Goal: Task Accomplishment & Management: Manage account settings

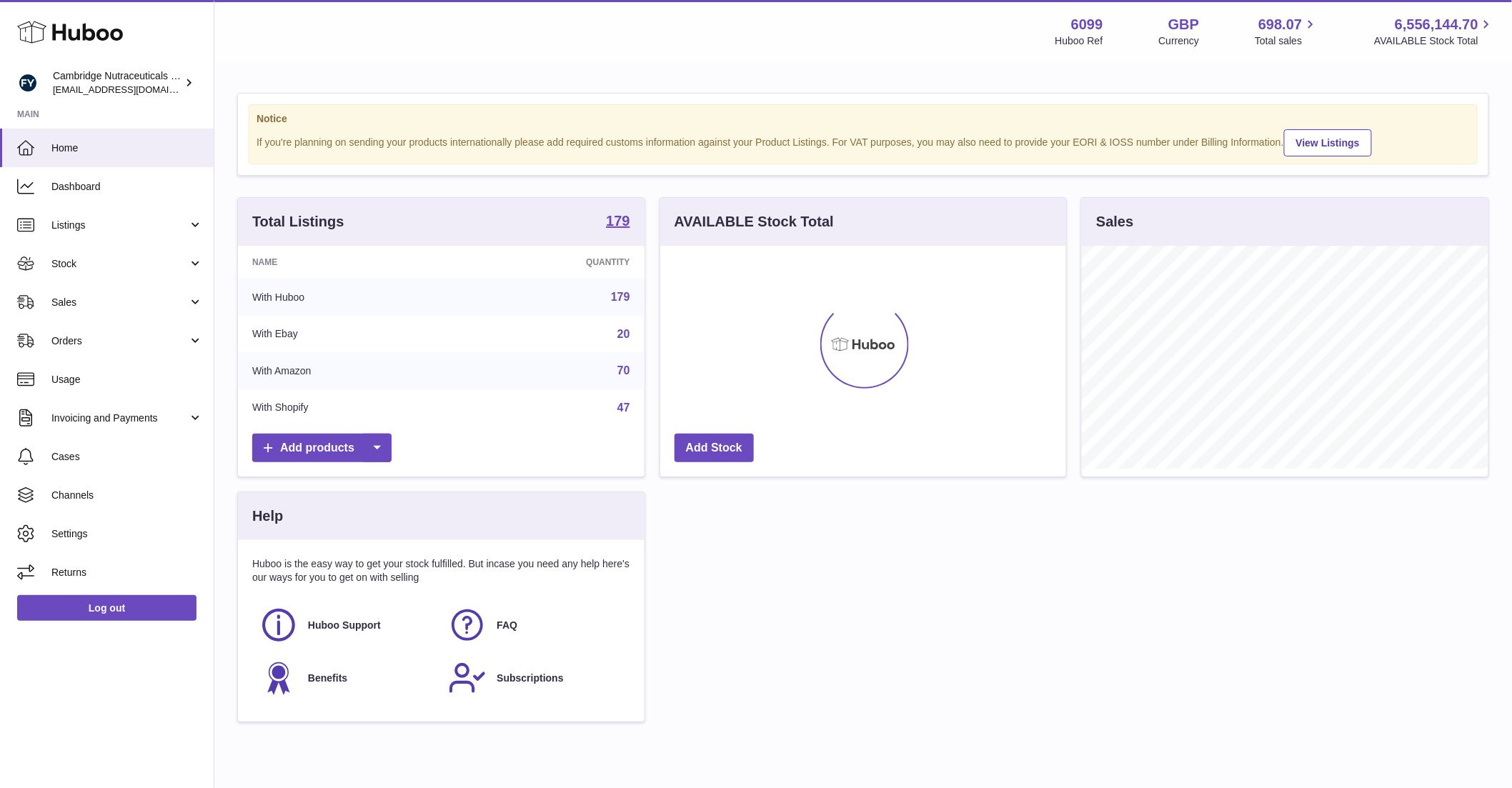
scroll to position [223, 406]
click at [86, 265] on span "Stock" at bounding box center [120, 263] width 137 height 13
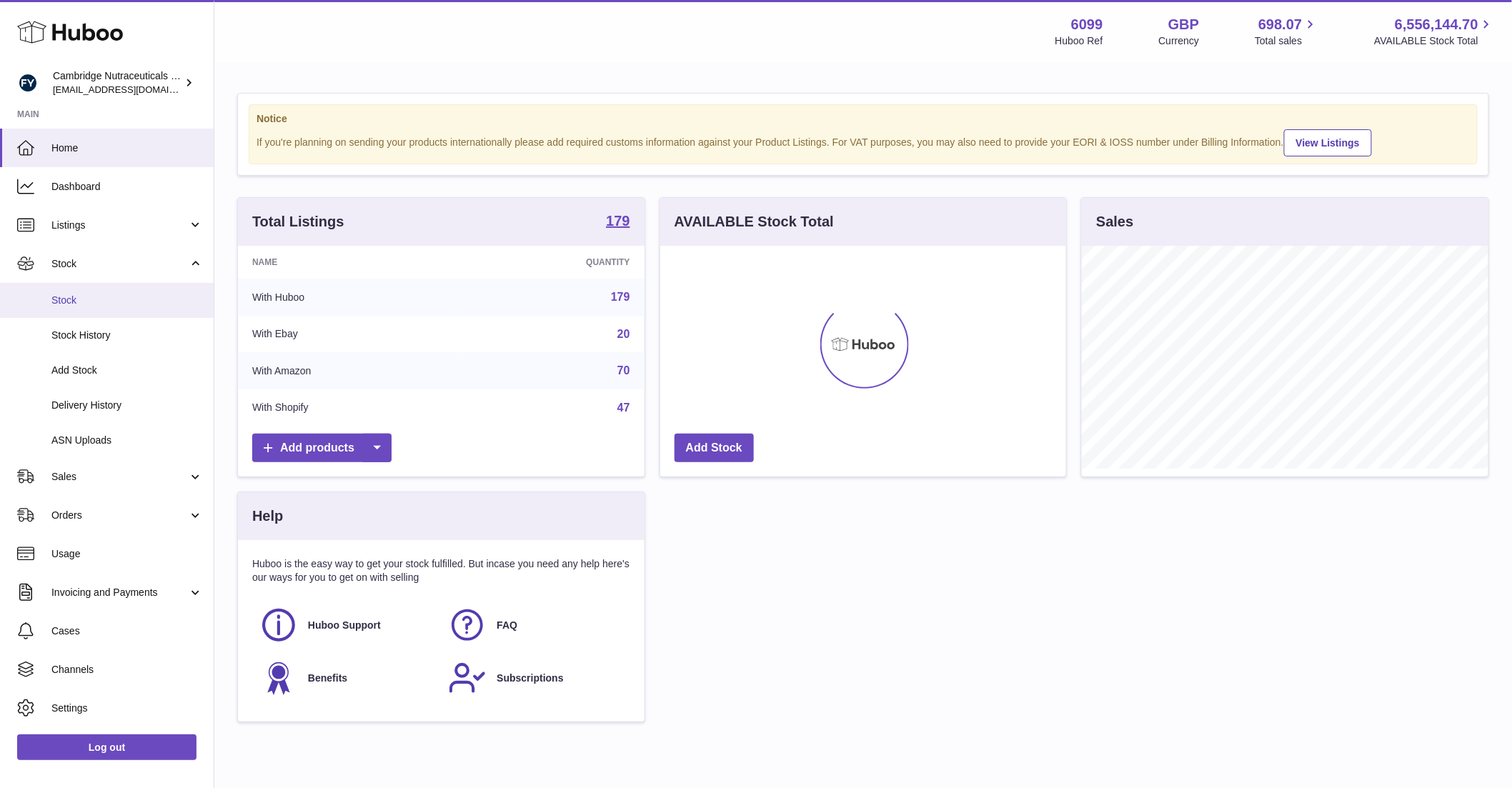
click at [75, 299] on span "Stock" at bounding box center [127, 300] width 152 height 13
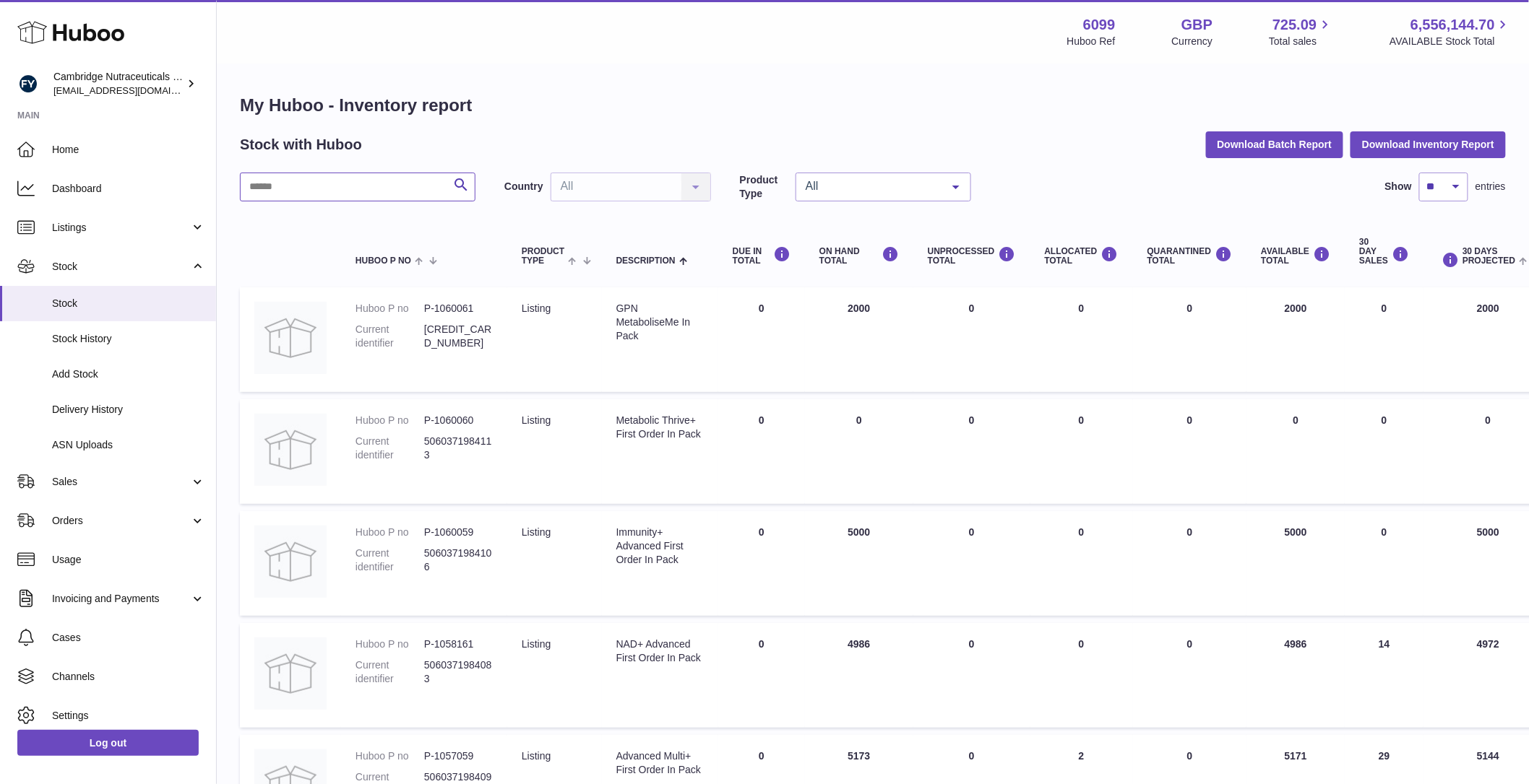
click at [346, 186] on input "text" at bounding box center [357, 187] width 235 height 29
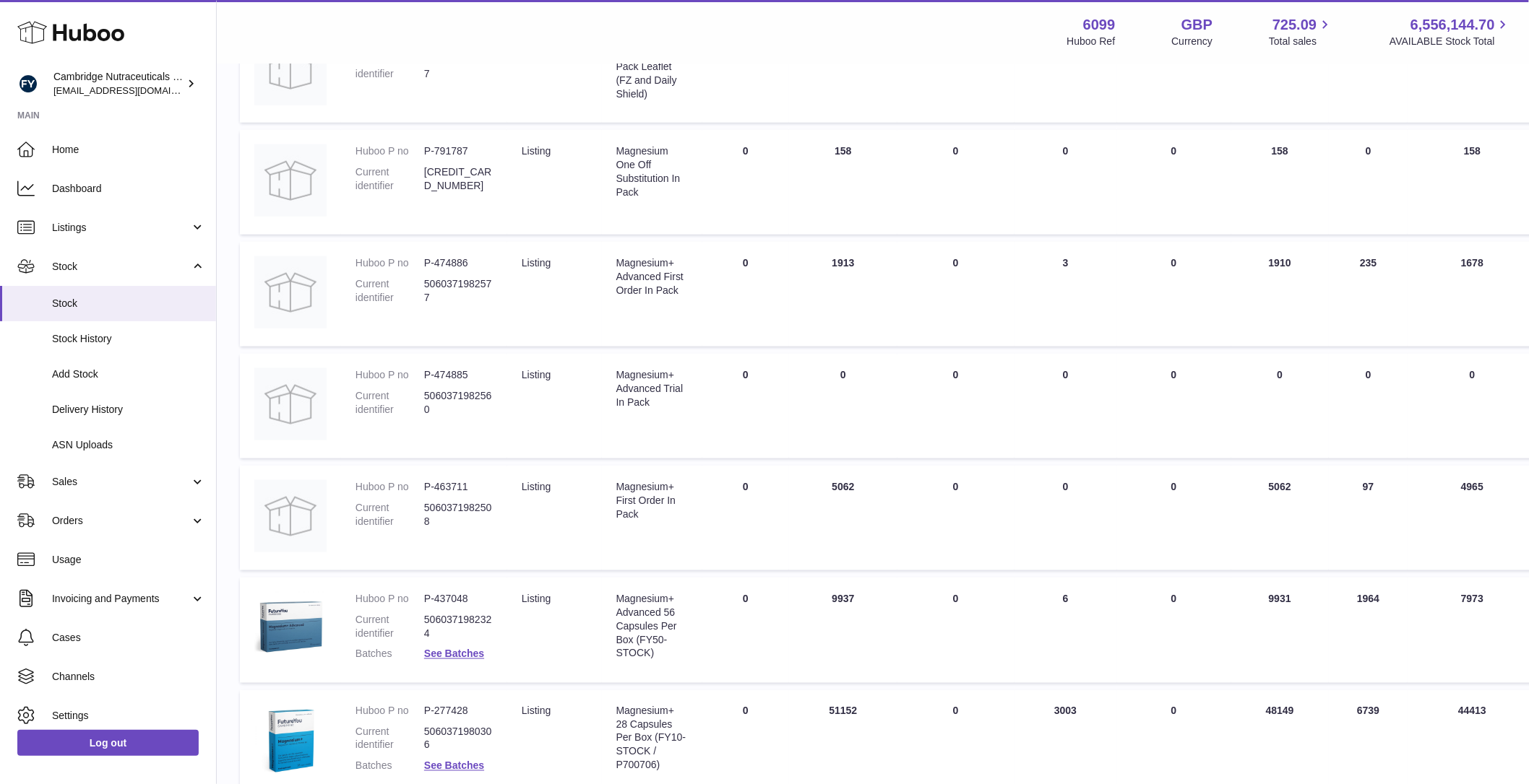
scroll to position [623, 0]
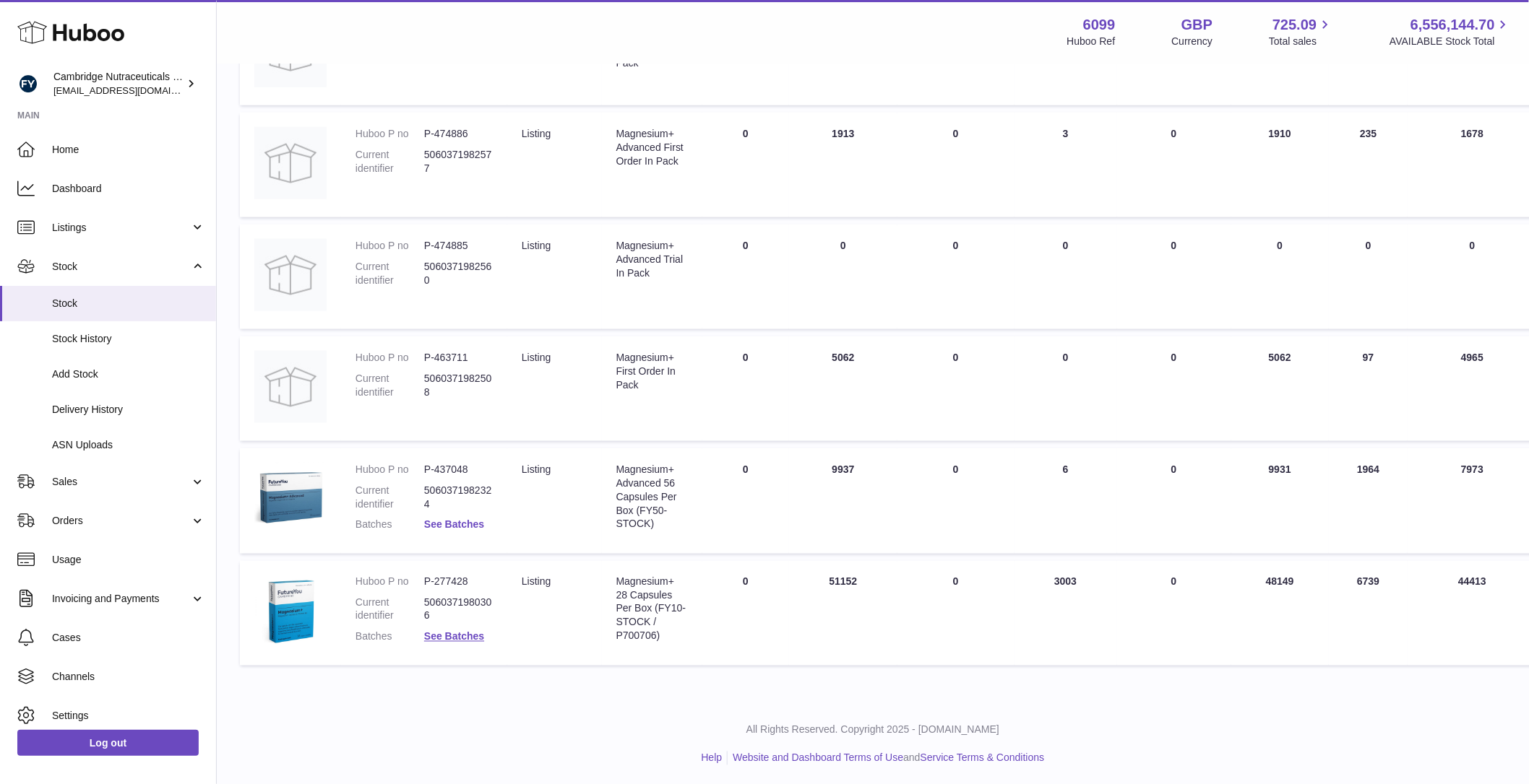
type input "****"
click at [445, 520] on link "See Batches" at bounding box center [454, 525] width 60 height 12
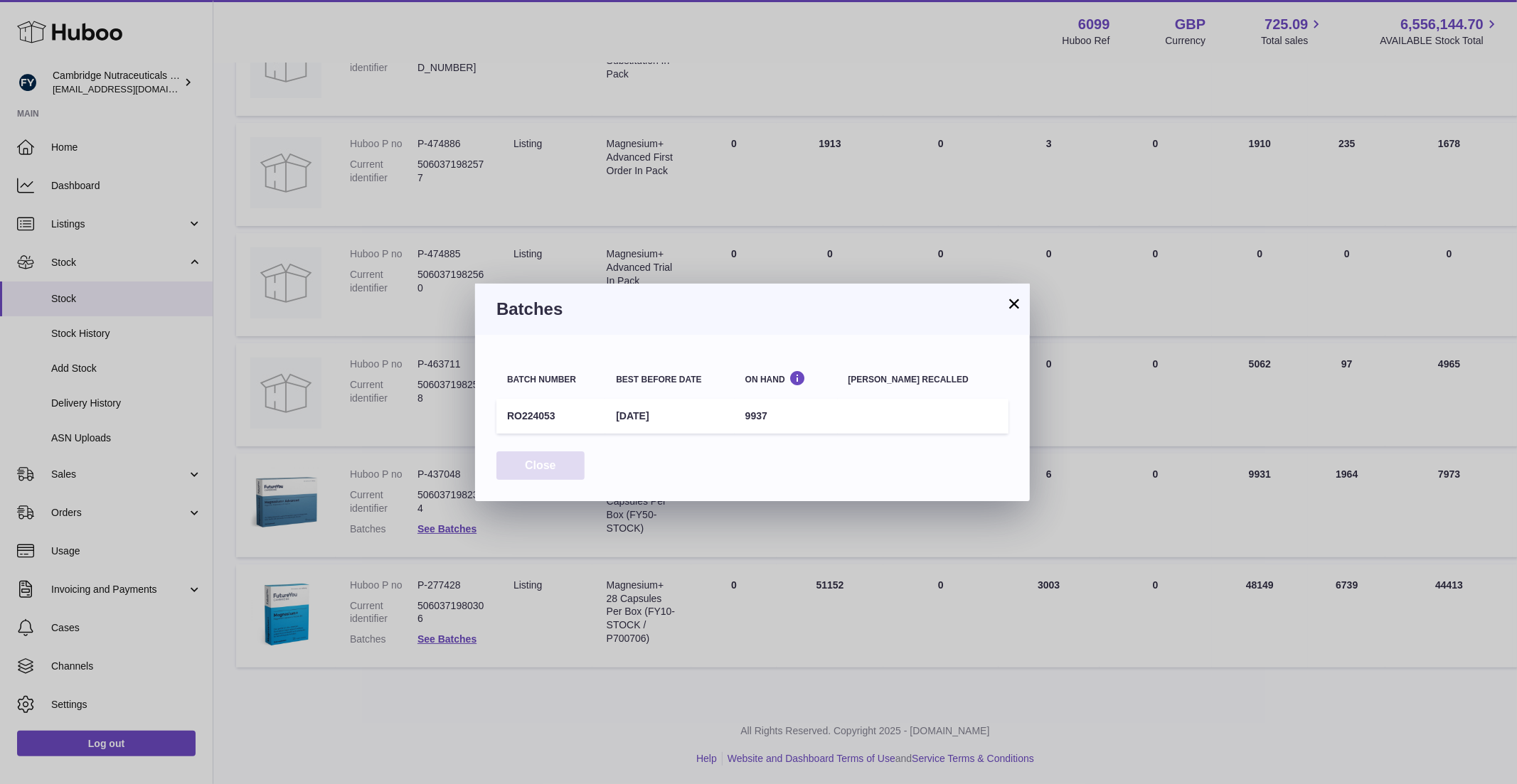
click at [538, 465] on button "Close" at bounding box center [540, 465] width 88 height 29
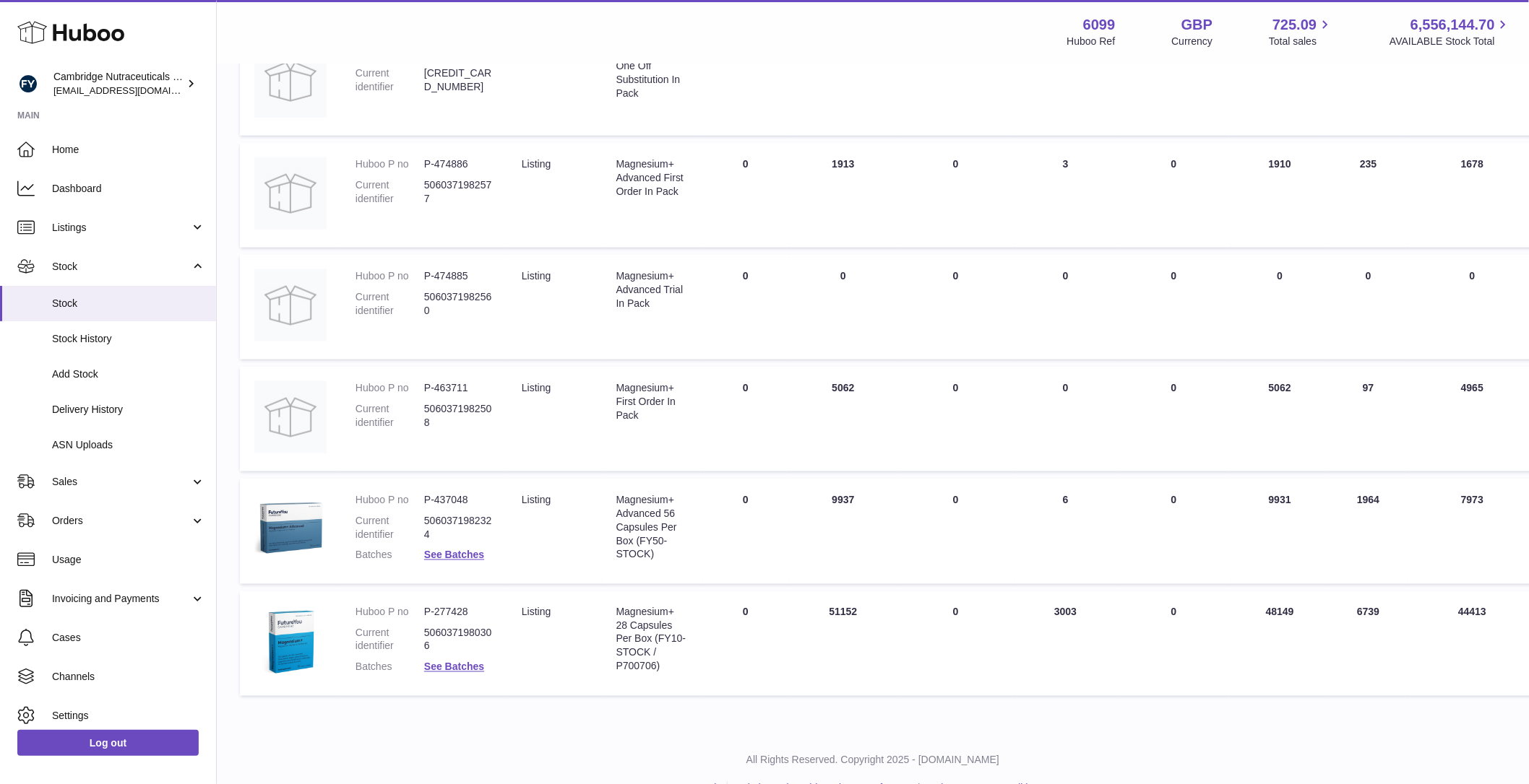
scroll to position [585, 0]
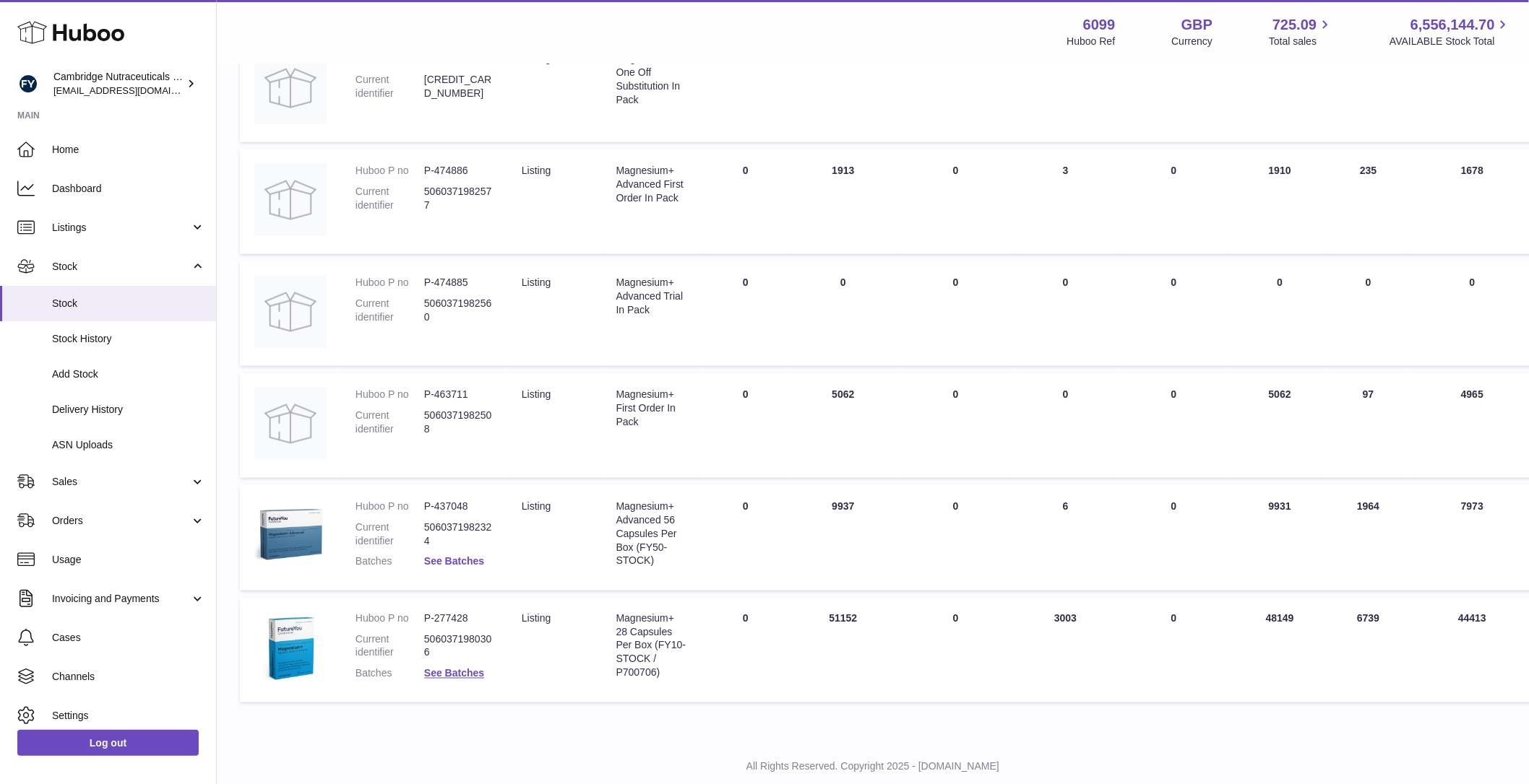
click at [458, 558] on link "See Batches" at bounding box center [454, 561] width 60 height 12
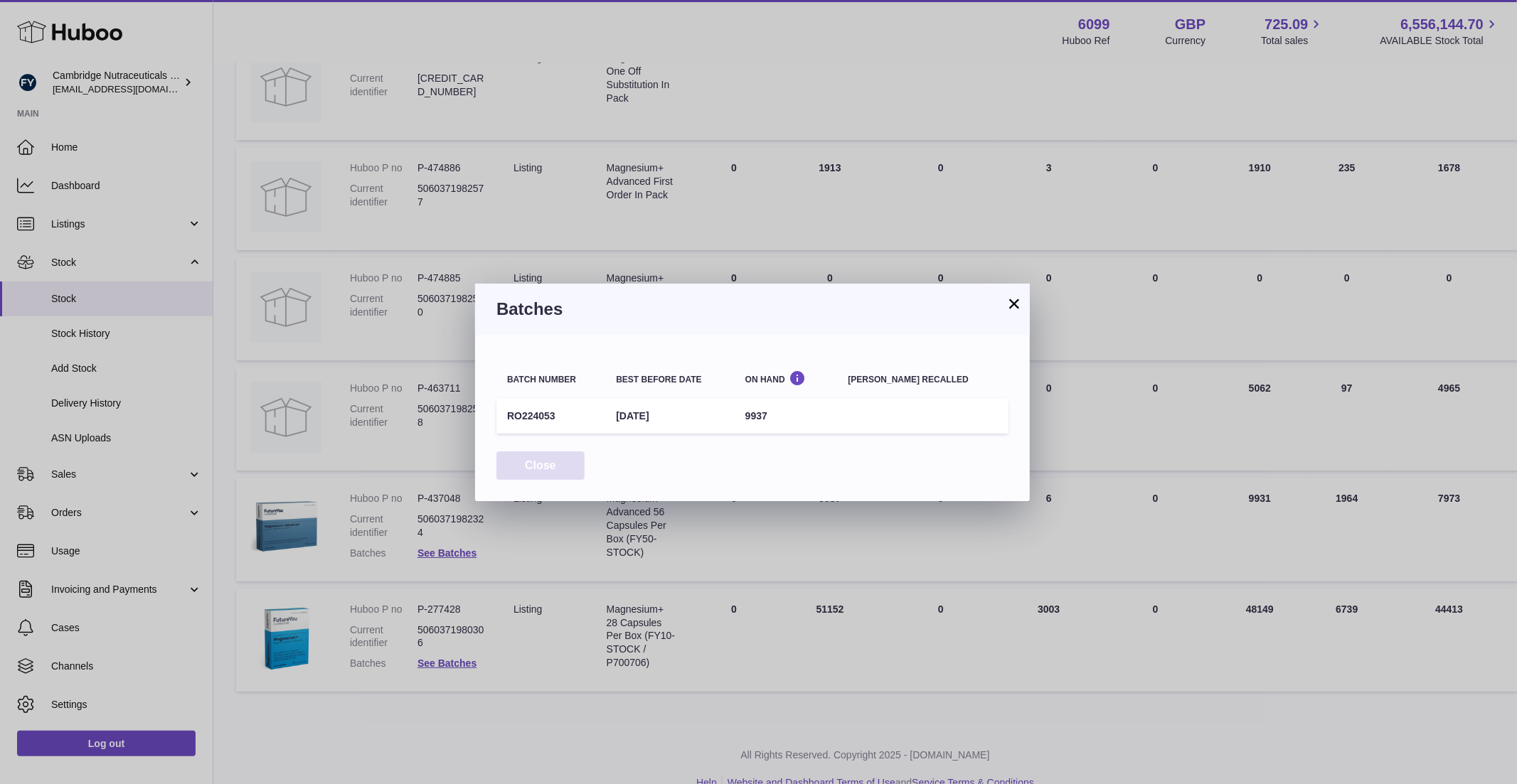
click at [545, 464] on button "Close" at bounding box center [540, 465] width 88 height 29
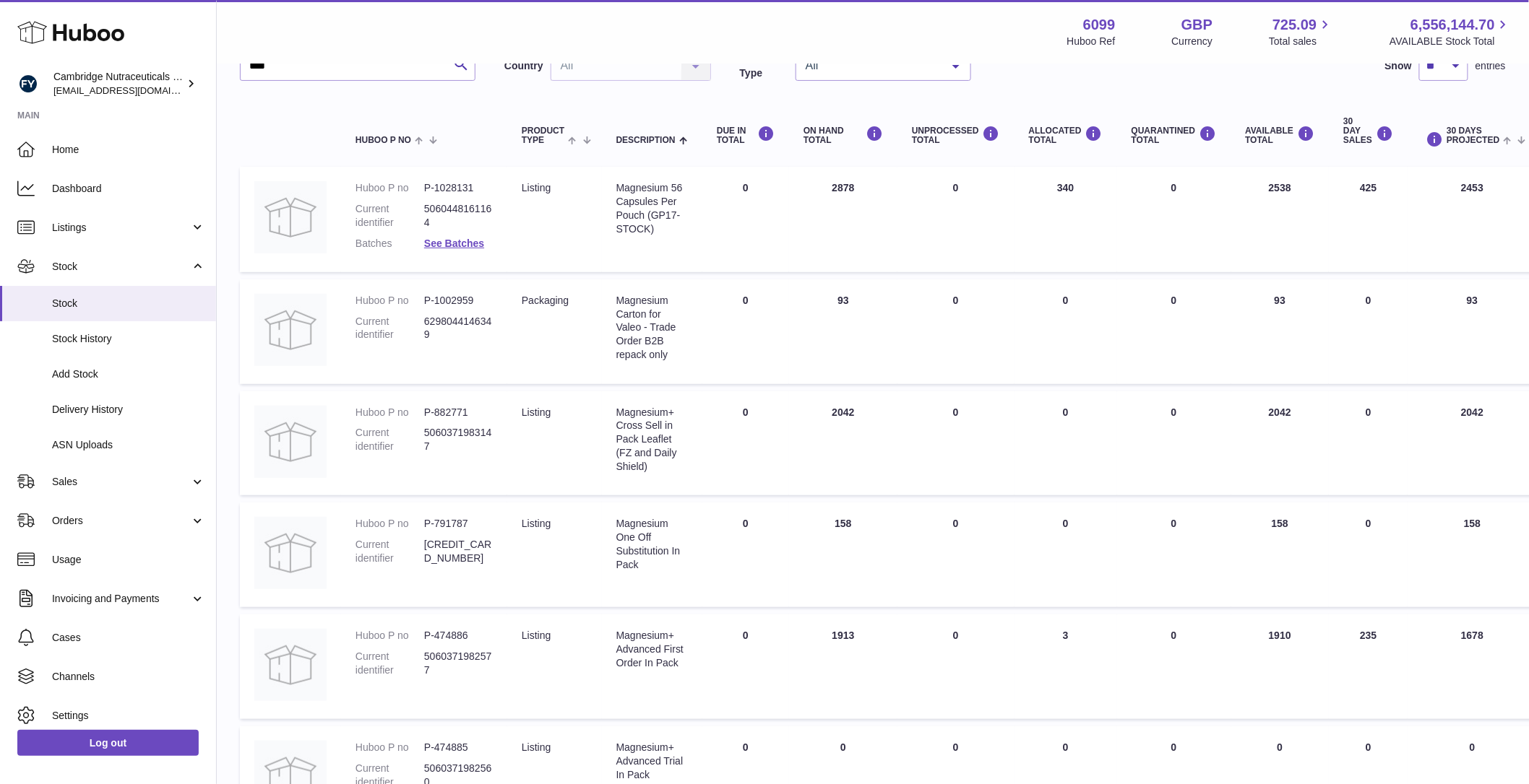
scroll to position [0, 0]
